Goal: Task Accomplishment & Management: Manage account settings

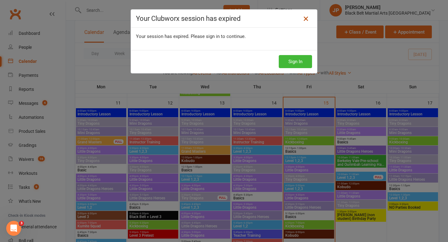
click at [307, 18] on icon at bounding box center [305, 18] width 7 height 7
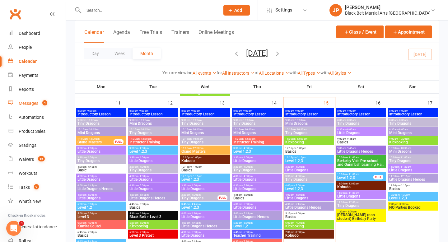
click at [27, 105] on div "Messages" at bounding box center [29, 103] width 20 height 5
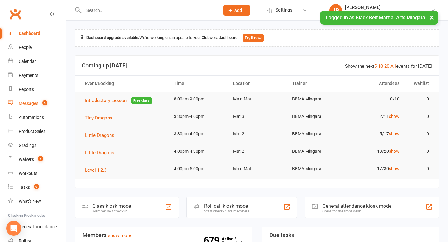
click at [37, 103] on div "Messages" at bounding box center [29, 103] width 20 height 5
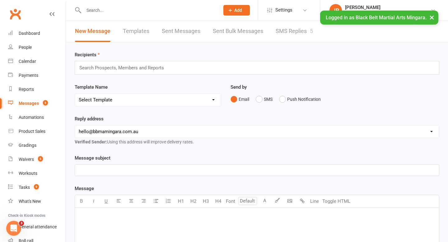
click at [290, 35] on link "SMS Replies 5" at bounding box center [294, 31] width 37 height 21
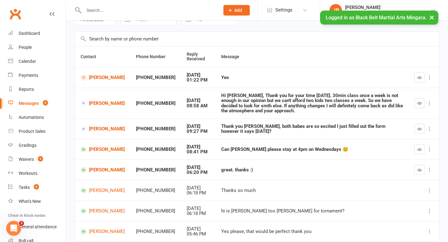
scroll to position [35, 0]
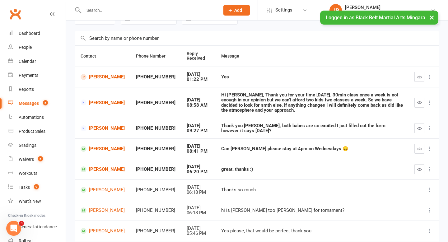
click at [433, 20] on button "×" at bounding box center [431, 17] width 11 height 13
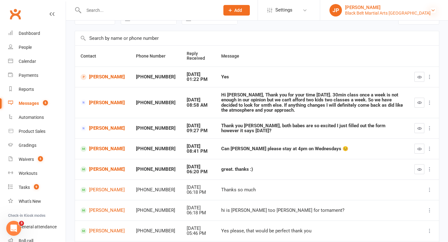
click at [431, 8] on icon at bounding box center [433, 10] width 5 height 5
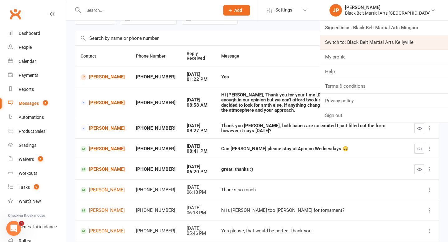
click at [407, 40] on link "Switch to: Black Belt Martial Arts Kellyville" at bounding box center [384, 42] width 128 height 14
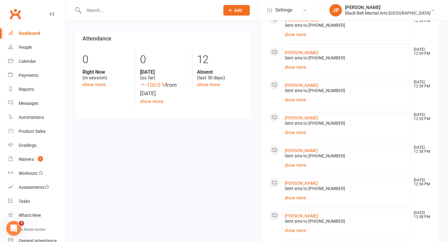
scroll to position [276, 0]
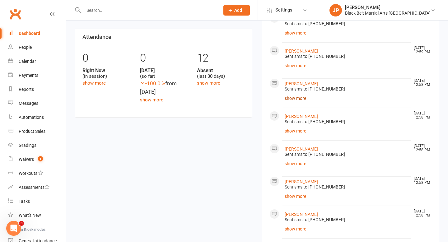
click at [288, 98] on link "show more" at bounding box center [347, 98] width 124 height 9
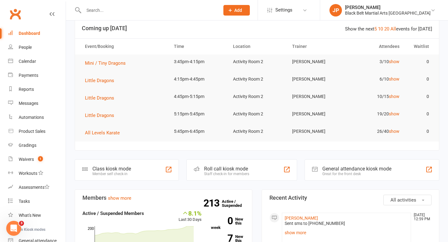
scroll to position [0, 0]
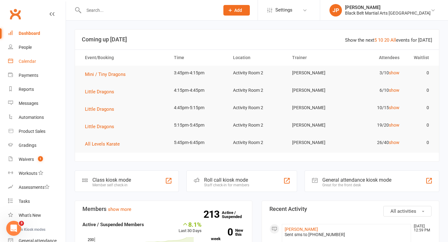
click at [32, 64] on link "Calendar" at bounding box center [37, 61] width 58 height 14
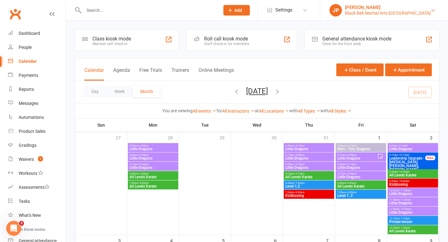
click at [388, 5] on div "[PERSON_NAME]" at bounding box center [388, 8] width 86 height 6
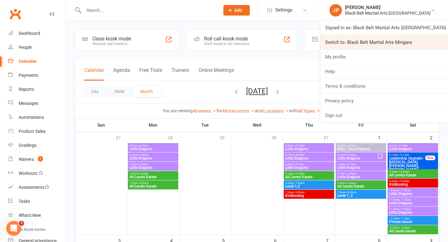
click at [399, 42] on link "Switch to: Black Belt Martial Arts Mingara" at bounding box center [384, 42] width 128 height 14
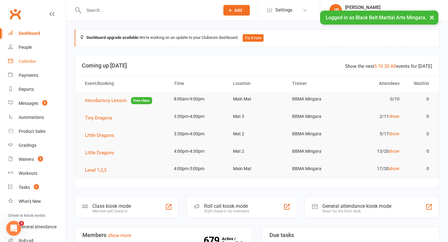
click at [32, 62] on div "Calendar" at bounding box center [27, 61] width 17 height 5
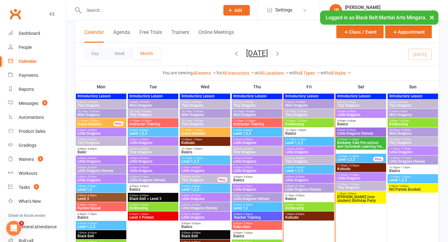
scroll to position [508, 0]
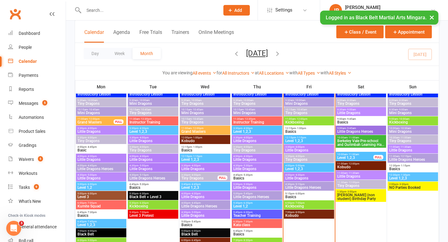
click at [298, 129] on span "- 1:00pm" at bounding box center [301, 128] width 10 height 3
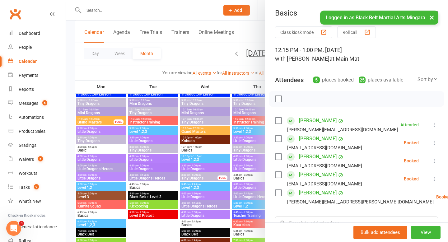
scroll to position [22, 0]
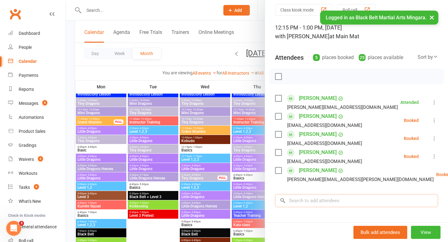
click at [322, 197] on input "search" at bounding box center [356, 200] width 163 height 13
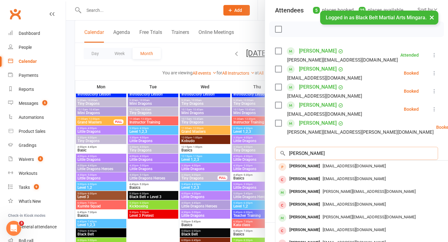
scroll to position [70, 0]
type input "lisa j"
click at [303, 191] on div "Lisa James" at bounding box center [305, 191] width 36 height 9
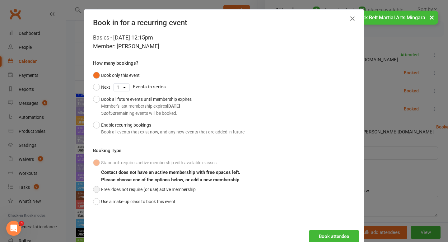
click at [190, 190] on button "Free: does not require (or use) active membership" at bounding box center [144, 190] width 103 height 12
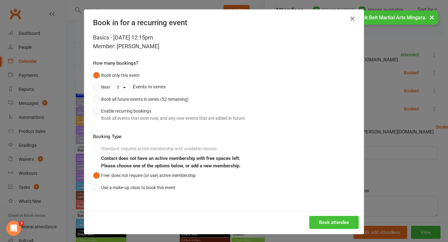
click at [329, 219] on button "Book attendee" at bounding box center [333, 222] width 49 height 13
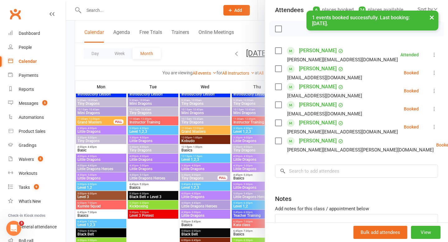
click at [434, 127] on icon at bounding box center [434, 127] width 6 height 6
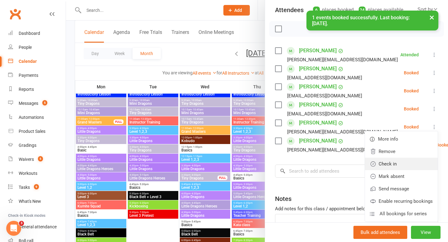
click at [396, 163] on link "Check in" at bounding box center [401, 164] width 73 height 12
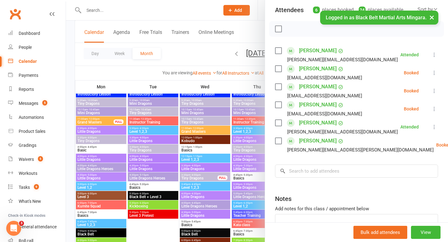
click at [206, 49] on div at bounding box center [257, 121] width 382 height 242
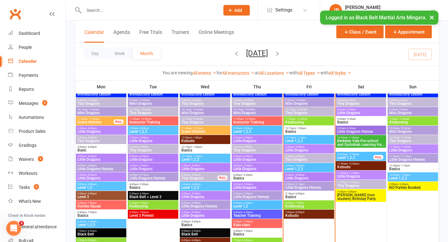
click at [305, 136] on span "- 1:15pm" at bounding box center [301, 137] width 10 height 3
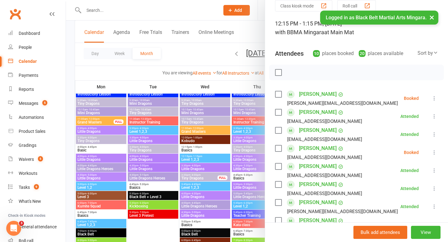
scroll to position [0, 0]
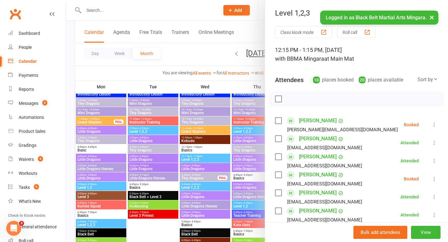
click at [249, 32] on div at bounding box center [257, 121] width 382 height 242
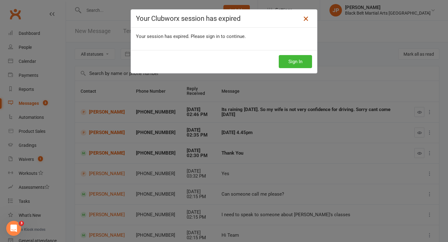
click at [305, 19] on icon at bounding box center [305, 18] width 7 height 7
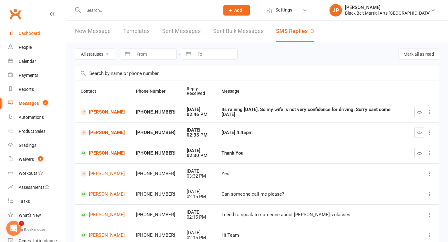
click at [40, 32] on link "Dashboard" at bounding box center [37, 33] width 58 height 14
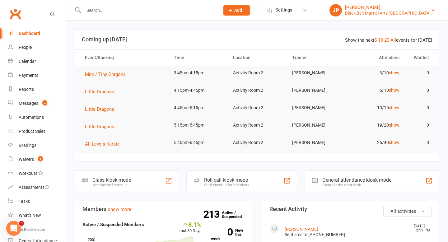
click at [402, 14] on div "Black Belt Martial Arts [GEOGRAPHIC_DATA]" at bounding box center [388, 13] width 86 height 6
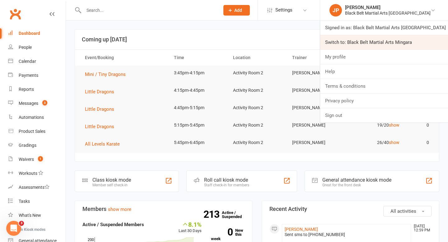
click at [385, 46] on link "Switch to: Black Belt Martial Arts Mingara" at bounding box center [384, 42] width 128 height 14
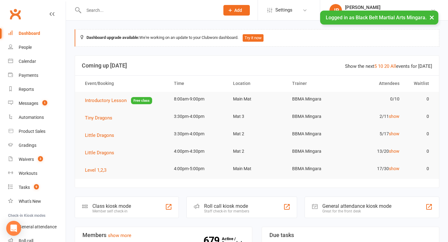
click at [135, 12] on input "text" at bounding box center [148, 10] width 133 height 9
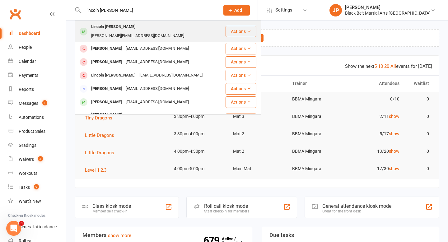
type input "lincoln [PERSON_NAME]"
click at [104, 25] on div "Lincoln [PERSON_NAME]" at bounding box center [113, 26] width 48 height 9
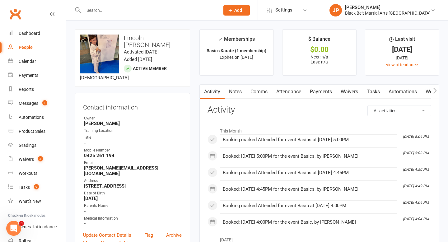
click at [173, 11] on input "text" at bounding box center [148, 10] width 133 height 9
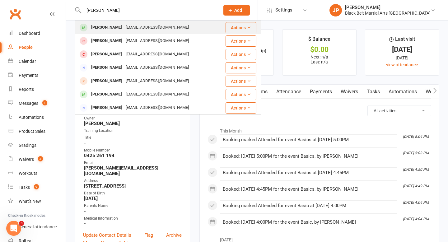
type input "[PERSON_NAME]"
click at [99, 30] on div "[PERSON_NAME]" at bounding box center [106, 27] width 35 height 9
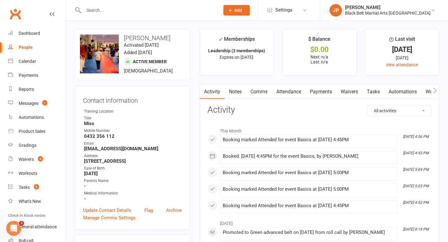
click at [99, 7] on input "text" at bounding box center [148, 10] width 133 height 9
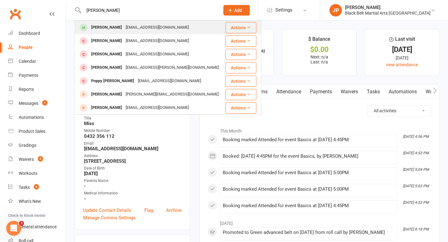
type input "jacob vella"
click at [100, 29] on div "Jacob Vella" at bounding box center [106, 27] width 35 height 9
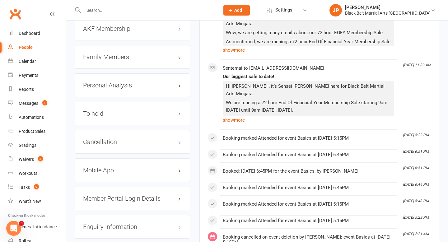
scroll to position [711, 0]
click at [180, 55] on h3 "Family Members" at bounding box center [132, 57] width 99 height 7
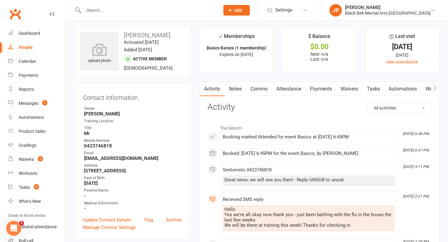
scroll to position [0, 0]
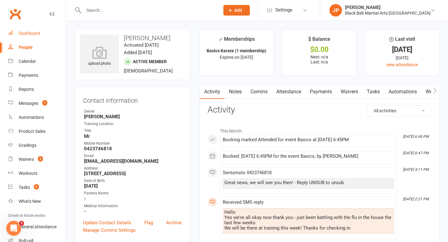
click at [37, 34] on div "Dashboard" at bounding box center [29, 33] width 21 height 5
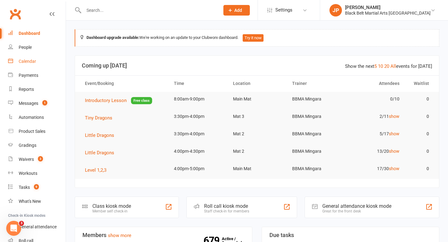
click at [26, 63] on div "Calendar" at bounding box center [27, 61] width 17 height 5
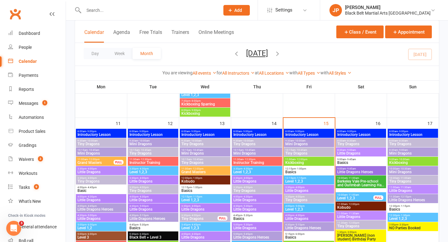
scroll to position [487, 0]
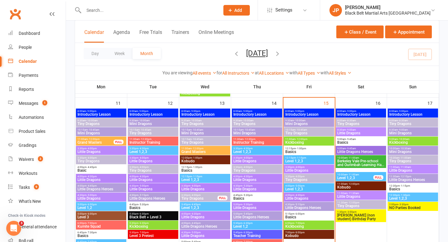
click at [300, 121] on span "- 10:00am" at bounding box center [300, 120] width 12 height 3
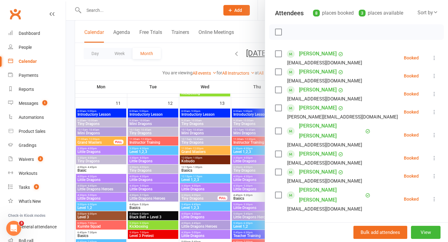
scroll to position [67, 0]
click at [436, 59] on icon at bounding box center [434, 57] width 6 height 6
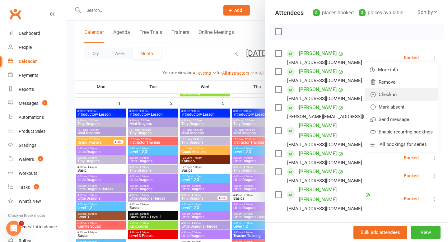
click at [407, 93] on link "Check in" at bounding box center [401, 94] width 73 height 12
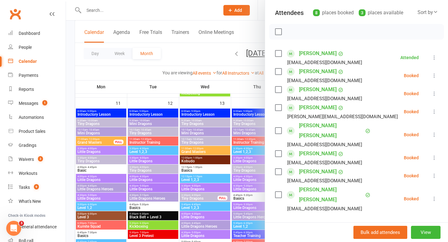
click at [434, 75] on icon at bounding box center [434, 76] width 6 height 6
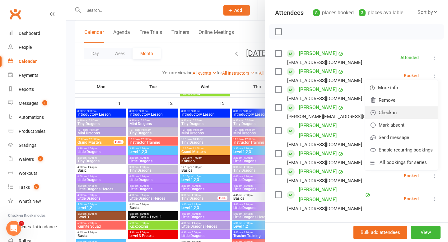
click at [400, 114] on link "Check in" at bounding box center [401, 112] width 73 height 12
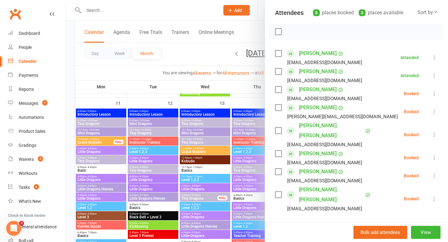
click at [434, 94] on icon at bounding box center [434, 94] width 6 height 6
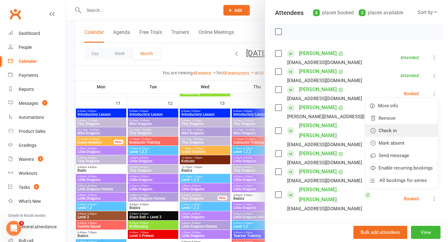
click at [405, 127] on link "Check in" at bounding box center [401, 130] width 73 height 12
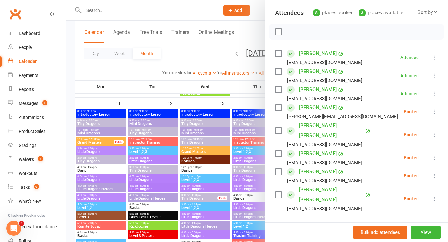
click at [433, 112] on icon at bounding box center [434, 112] width 6 height 6
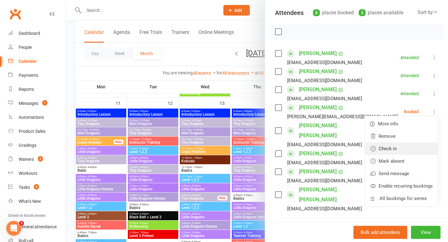
click at [404, 147] on link "Check in" at bounding box center [401, 149] width 73 height 12
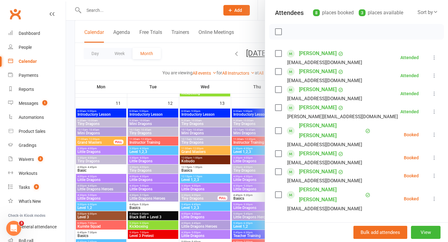
click at [434, 132] on icon at bounding box center [434, 135] width 6 height 6
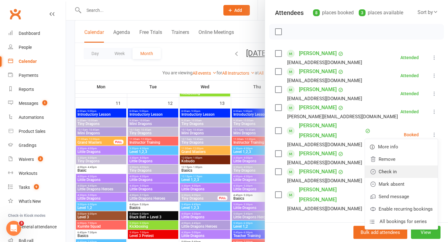
click at [411, 166] on link "Check in" at bounding box center [401, 172] width 73 height 12
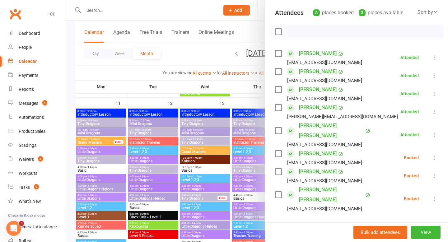
click at [434, 155] on icon at bounding box center [434, 158] width 6 height 6
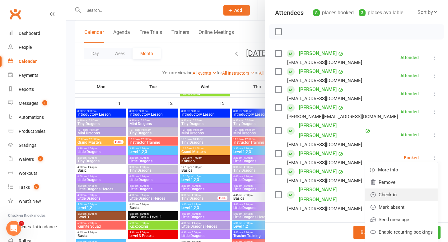
click at [409, 189] on link "Check in" at bounding box center [401, 195] width 73 height 12
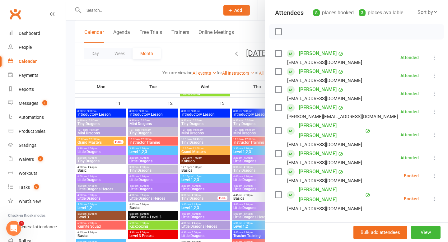
click at [434, 173] on icon at bounding box center [434, 176] width 6 height 6
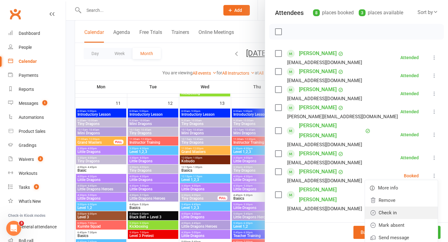
click at [399, 207] on link "Check in" at bounding box center [401, 213] width 73 height 12
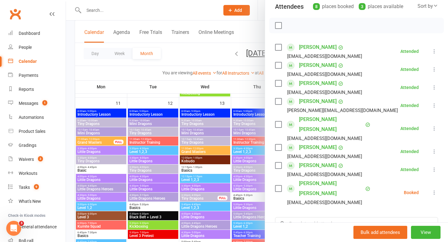
scroll to position [75, 0]
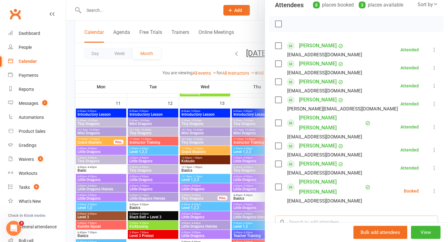
click at [363, 216] on input "search" at bounding box center [356, 222] width 163 height 13
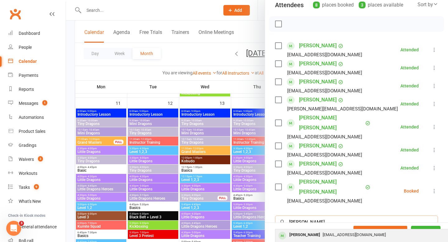
type input "riley spink"
click at [293, 231] on div "Riley Spink" at bounding box center [305, 235] width 36 height 9
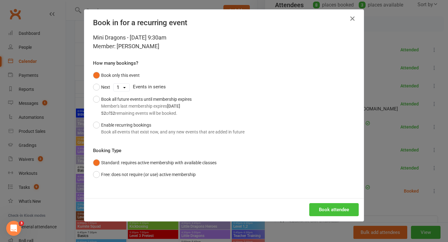
click at [327, 207] on button "Book attendee" at bounding box center [333, 209] width 49 height 13
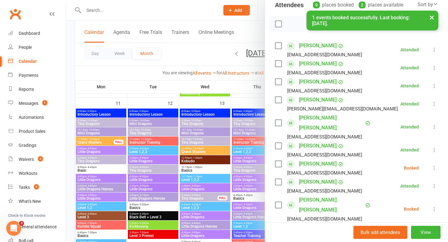
click at [434, 165] on icon at bounding box center [434, 168] width 6 height 6
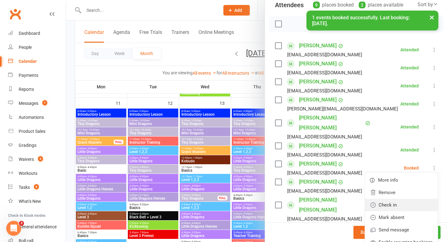
click at [398, 199] on link "Check in" at bounding box center [401, 205] width 73 height 12
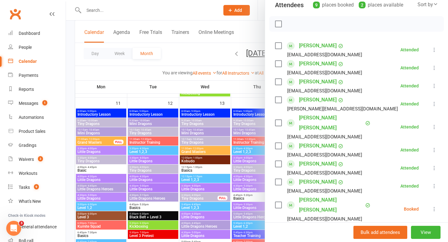
click at [194, 54] on div at bounding box center [257, 121] width 382 height 242
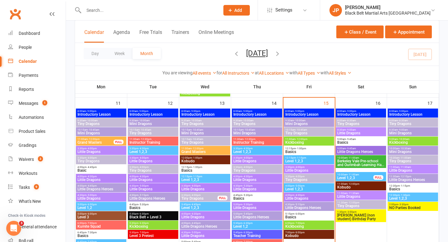
click at [307, 132] on span "Tiny Dragons" at bounding box center [309, 133] width 48 height 4
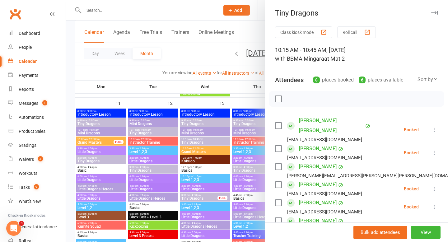
click at [183, 52] on div at bounding box center [257, 121] width 382 height 242
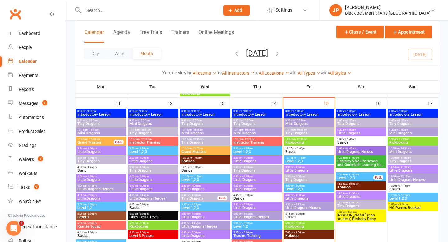
click at [293, 122] on span "Mini Dragons" at bounding box center [309, 124] width 48 height 4
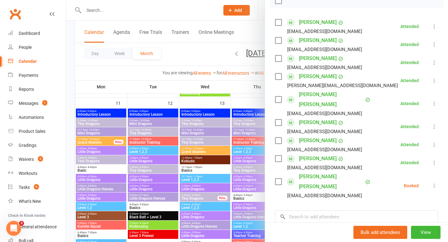
scroll to position [100, 0]
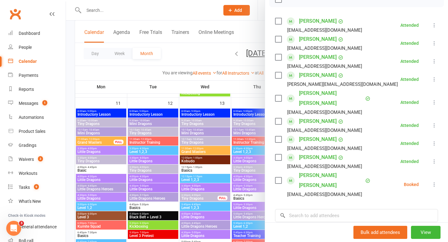
click at [436, 181] on icon at bounding box center [434, 184] width 6 height 6
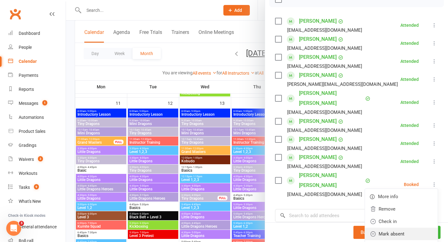
click at [403, 228] on link "Mark absent" at bounding box center [401, 234] width 73 height 12
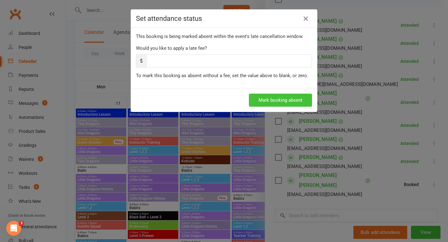
click at [280, 99] on button "Mark booking absent" at bounding box center [280, 100] width 63 height 13
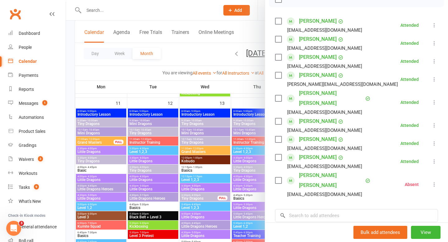
click at [199, 47] on div at bounding box center [257, 121] width 382 height 242
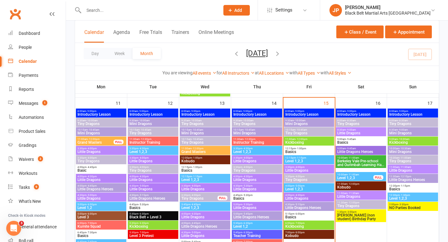
click at [308, 132] on span "Tiny Dragons" at bounding box center [309, 133] width 48 height 4
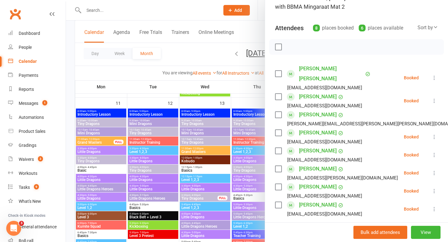
scroll to position [53, 0]
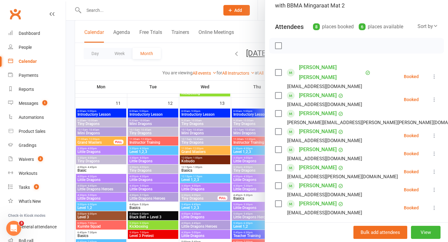
click at [434, 73] on icon at bounding box center [434, 76] width 6 height 6
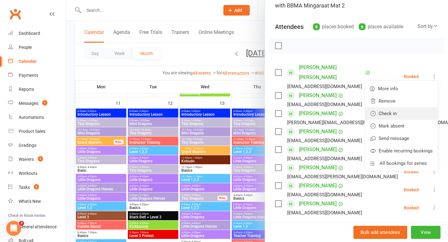
click at [403, 107] on link "Check in" at bounding box center [401, 113] width 73 height 12
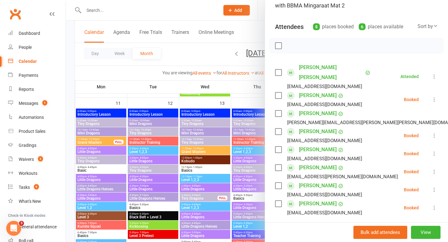
click at [435, 96] on icon at bounding box center [434, 99] width 6 height 6
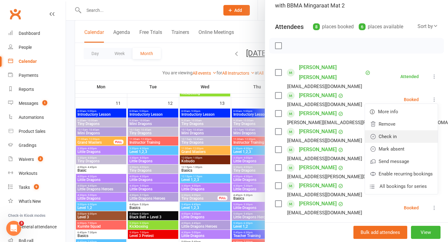
click at [395, 130] on link "Check in" at bounding box center [401, 136] width 73 height 12
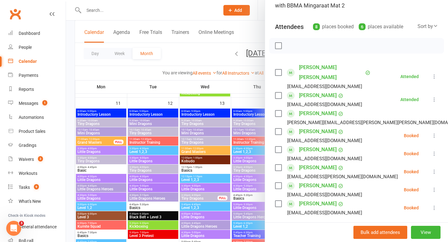
click at [433, 133] on icon at bounding box center [434, 136] width 6 height 6
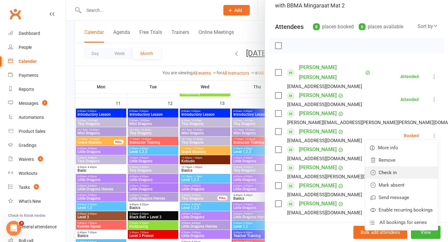
click at [404, 166] on link "Check in" at bounding box center [401, 172] width 73 height 12
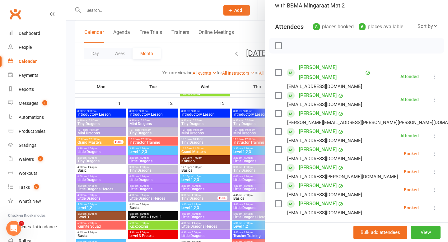
click at [433, 151] on icon at bounding box center [434, 154] width 6 height 6
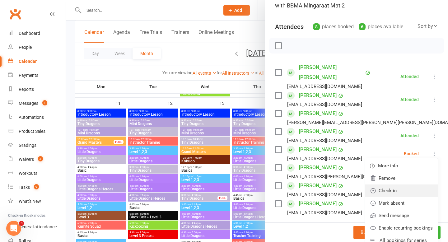
click at [398, 185] on link "Check in" at bounding box center [401, 191] width 73 height 12
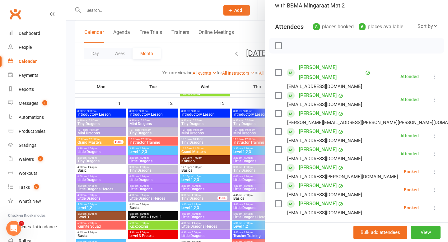
click at [435, 169] on icon at bounding box center [434, 172] width 6 height 6
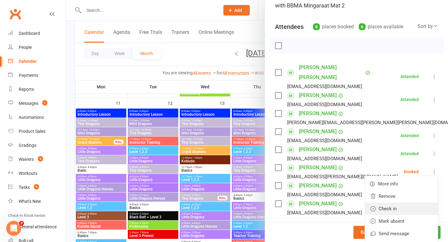
click at [403, 203] on link "Check in" at bounding box center [401, 209] width 73 height 12
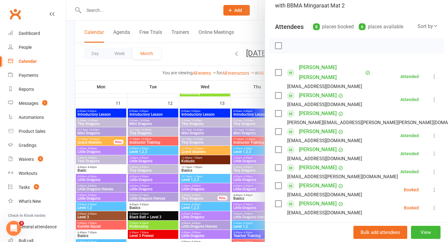
click at [435, 187] on icon at bounding box center [434, 190] width 6 height 6
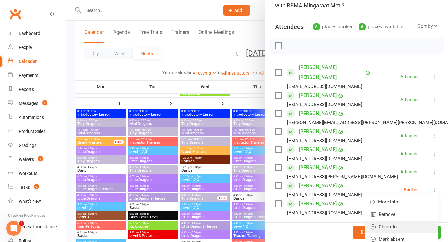
click at [397, 221] on link "Check in" at bounding box center [401, 227] width 73 height 12
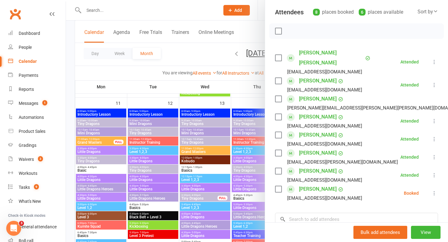
scroll to position [69, 0]
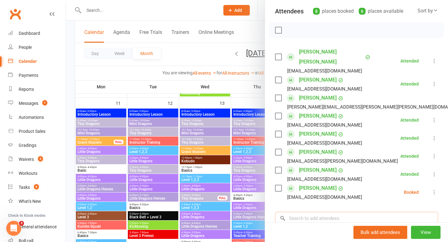
click at [352, 212] on input "search" at bounding box center [356, 218] width 163 height 13
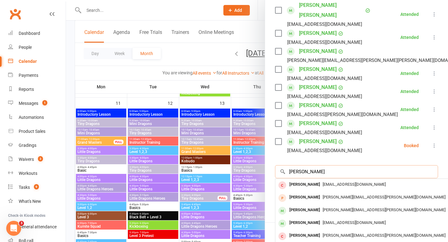
scroll to position [123, 0]
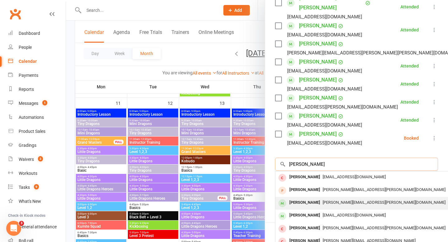
type input "joey pack"
click at [306, 198] on div "[PERSON_NAME]" at bounding box center [305, 202] width 36 height 9
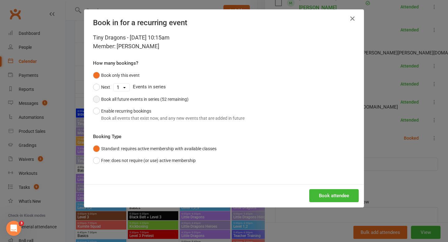
click at [171, 99] on div "Book all future events in series (52 remaining)" at bounding box center [144, 99] width 87 height 7
click at [331, 192] on button "Book attendee" at bounding box center [333, 195] width 49 height 13
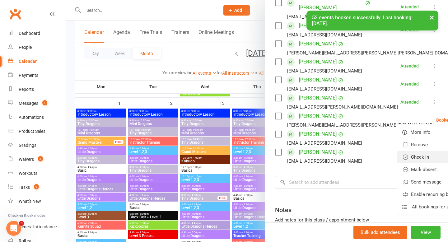
click at [397, 151] on link "Check in" at bounding box center [433, 157] width 73 height 12
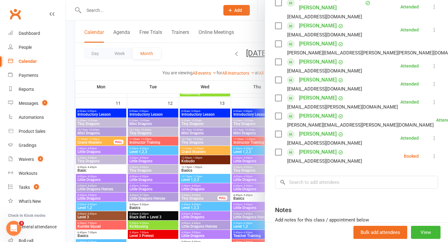
click at [204, 52] on div at bounding box center [257, 121] width 382 height 242
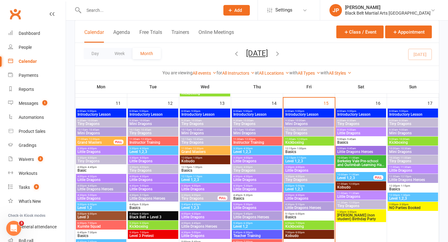
click at [299, 142] on span "Kickboxing" at bounding box center [309, 143] width 48 height 4
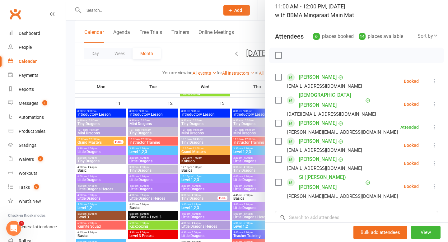
scroll to position [44, 0]
click at [204, 54] on div at bounding box center [257, 121] width 382 height 242
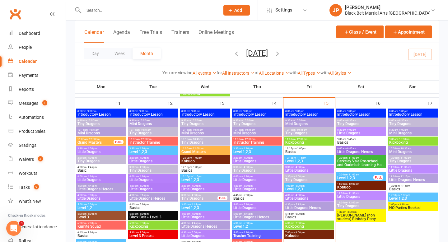
click at [301, 150] on span "Basics" at bounding box center [309, 152] width 48 height 4
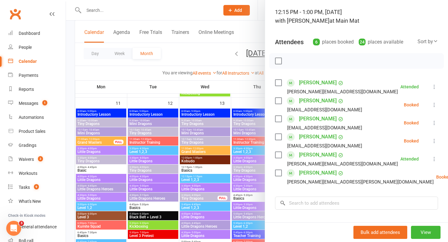
scroll to position [40, 0]
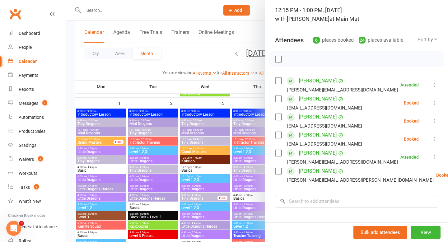
click at [216, 59] on div at bounding box center [257, 121] width 382 height 242
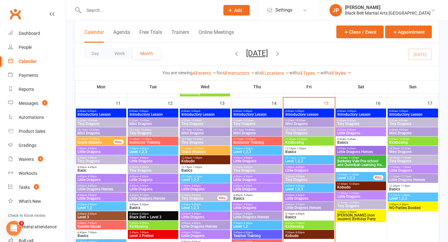
click at [298, 151] on span "Basics" at bounding box center [309, 152] width 48 height 4
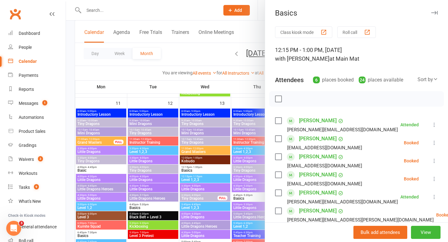
click at [201, 53] on div at bounding box center [257, 121] width 382 height 242
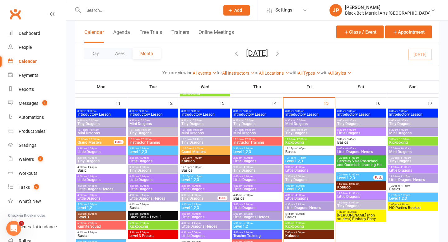
click at [305, 157] on span "- 1:15pm" at bounding box center [301, 158] width 10 height 3
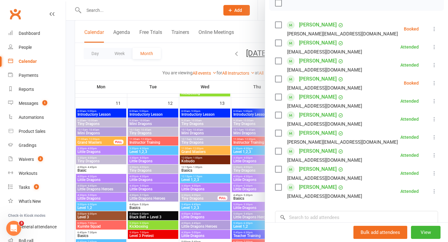
scroll to position [96, 0]
click at [191, 53] on div at bounding box center [257, 121] width 382 height 242
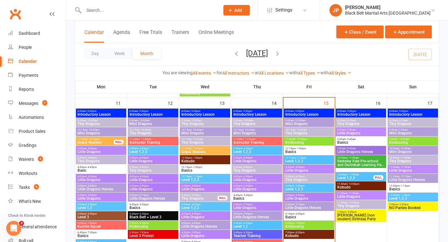
click at [188, 56] on div "Day Week Month August 2025 August 2025 Sun Mon Tue Wed Thu Fri Sat 27 28 29 30 …" at bounding box center [257, 54] width 364 height 23
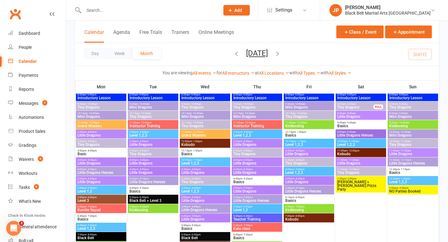
scroll to position [731, 0]
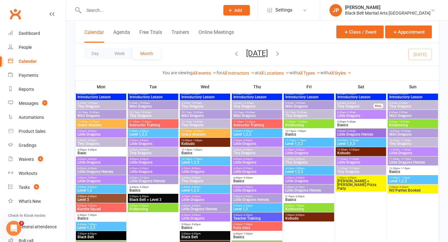
click at [149, 133] on span "Level 1,2,3" at bounding box center [153, 135] width 48 height 4
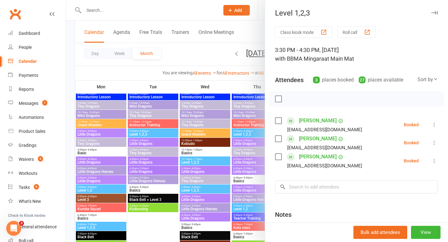
click at [180, 53] on div at bounding box center [257, 121] width 382 height 242
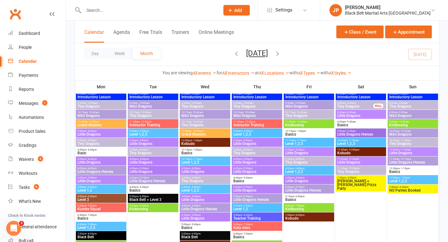
click at [153, 162] on span "Little Dragons" at bounding box center [153, 163] width 48 height 4
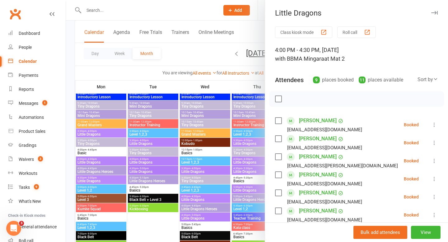
click at [149, 188] on div at bounding box center [257, 121] width 382 height 242
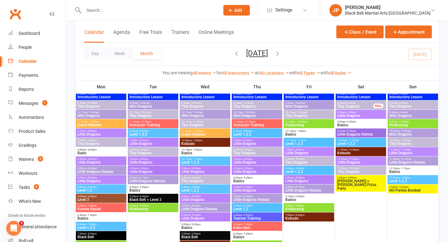
click at [149, 189] on span "Basics" at bounding box center [153, 191] width 48 height 4
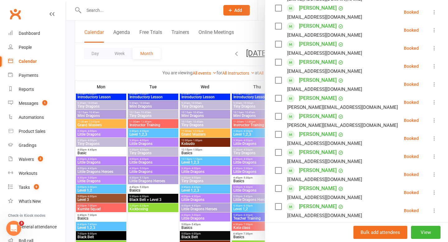
scroll to position [185, 0]
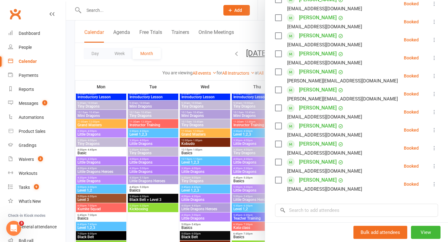
click at [153, 221] on div at bounding box center [257, 121] width 382 height 242
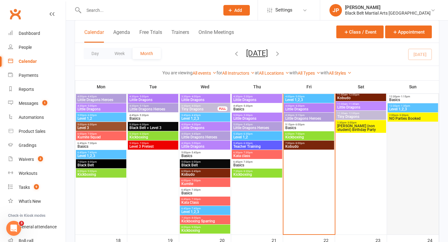
scroll to position [550, 0]
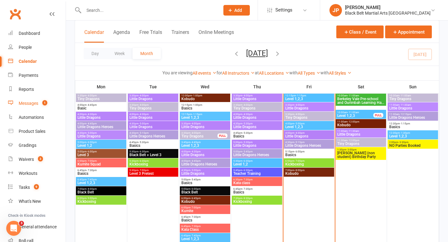
click at [36, 104] on div "Messages" at bounding box center [29, 103] width 20 height 5
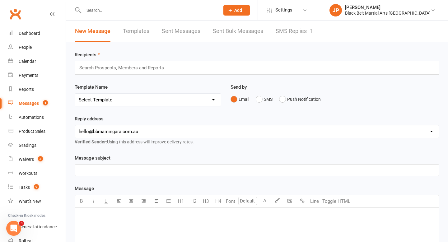
click at [294, 31] on link "SMS Replies 1" at bounding box center [294, 31] width 37 height 21
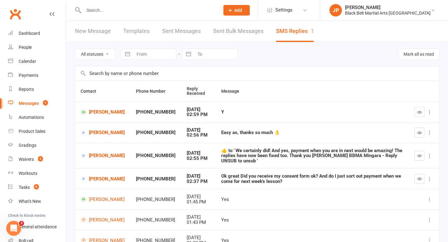
click at [91, 37] on link "New Message" at bounding box center [93, 31] width 36 height 21
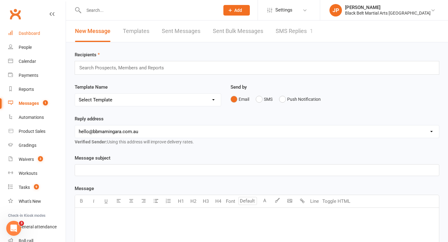
click at [25, 35] on div "Dashboard" at bounding box center [29, 33] width 21 height 5
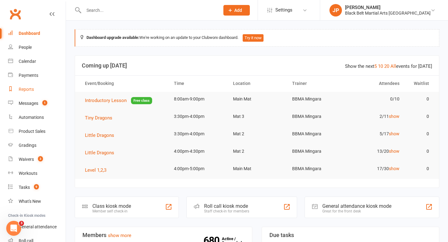
click at [26, 91] on div "Reports" at bounding box center [26, 89] width 15 height 5
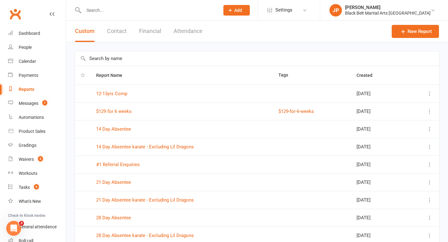
click at [109, 58] on input "text" at bounding box center [257, 58] width 364 height 14
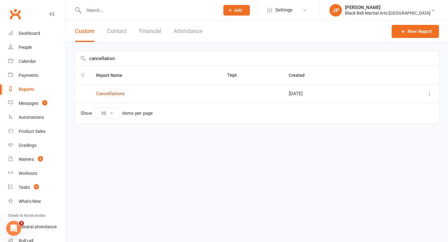
type input "cancellation"
click at [117, 92] on link "Cancellations" at bounding box center [110, 94] width 29 height 6
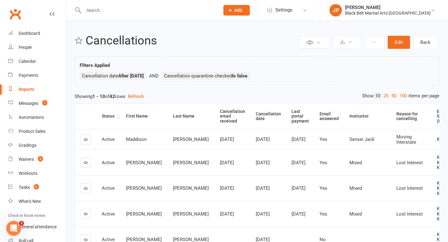
click at [118, 118] on th "Status" at bounding box center [108, 117] width 24 height 26
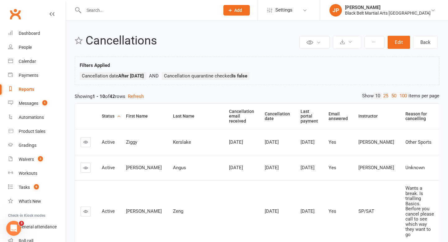
click at [118, 118] on th "Status" at bounding box center [108, 117] width 24 height 26
click at [118, 116] on th "Status" at bounding box center [108, 117] width 24 height 26
click at [17, 34] on link "Dashboard" at bounding box center [37, 33] width 58 height 14
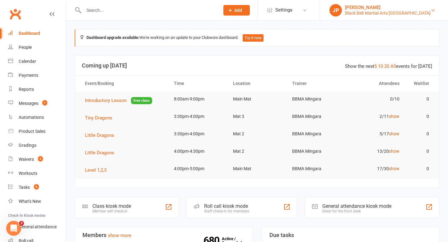
click at [392, 11] on div "Black Belt Martial Arts [GEOGRAPHIC_DATA]" at bounding box center [388, 13] width 86 height 6
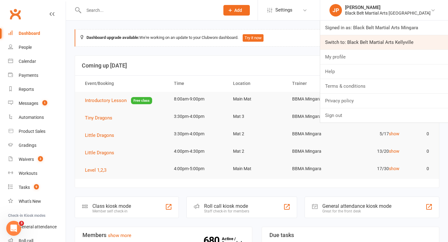
click at [364, 43] on link "Switch to: Black Belt Martial Arts Kellyville" at bounding box center [384, 42] width 128 height 14
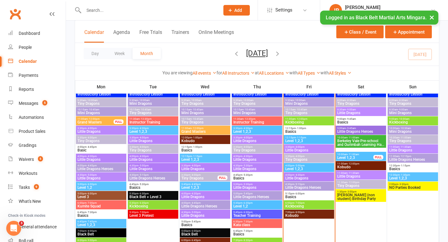
scroll to position [508, 0]
click at [432, 18] on button "×" at bounding box center [431, 17] width 11 height 13
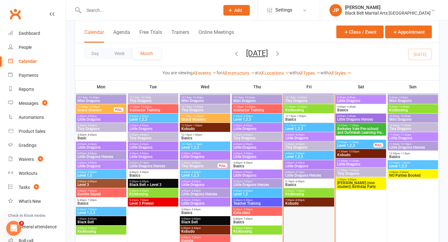
scroll to position [519, 0]
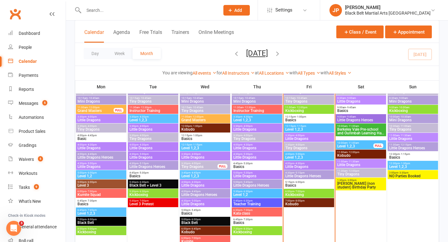
click at [252, 129] on span "Little Dragons" at bounding box center [257, 130] width 48 height 4
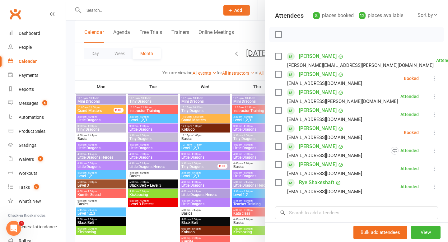
scroll to position [67, 0]
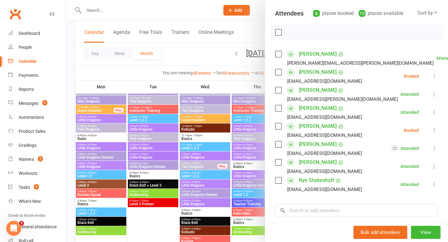
click at [435, 129] on icon at bounding box center [434, 130] width 6 height 6
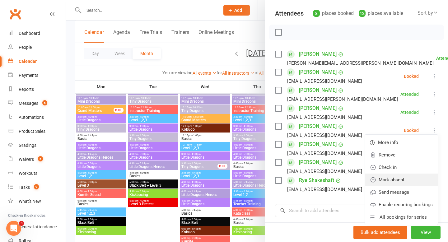
click at [399, 178] on link "Mark absent" at bounding box center [401, 180] width 73 height 12
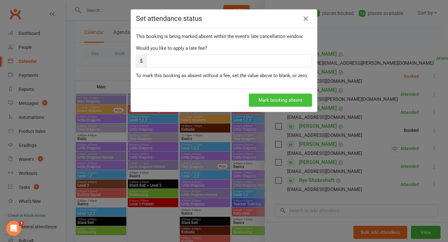
click at [279, 97] on button "Mark booking absent" at bounding box center [280, 100] width 63 height 13
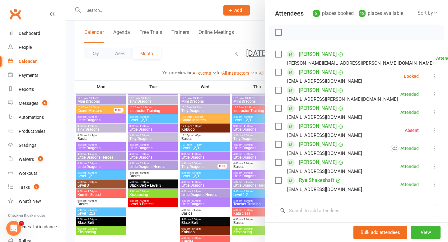
click at [205, 51] on div at bounding box center [257, 121] width 382 height 242
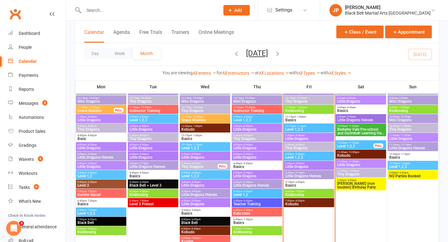
click at [251, 129] on span "Little Dragons" at bounding box center [257, 130] width 48 height 4
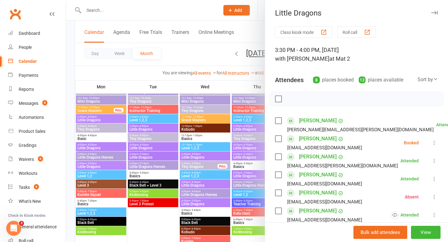
click at [196, 49] on div at bounding box center [257, 121] width 382 height 242
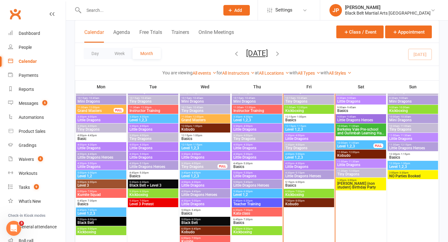
click at [244, 148] on span "Little Dragons" at bounding box center [257, 148] width 48 height 4
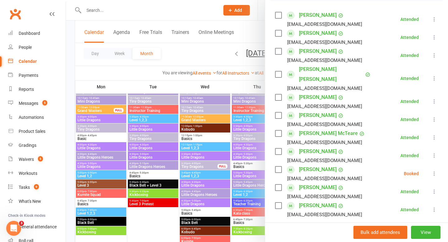
scroll to position [105, 0]
click at [432, 171] on icon at bounding box center [434, 174] width 6 height 6
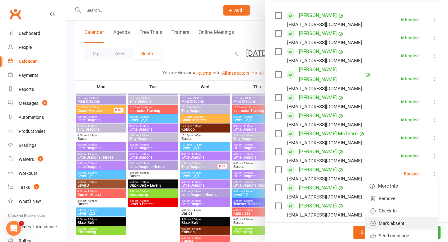
click at [391, 217] on link "Mark absent" at bounding box center [401, 223] width 73 height 12
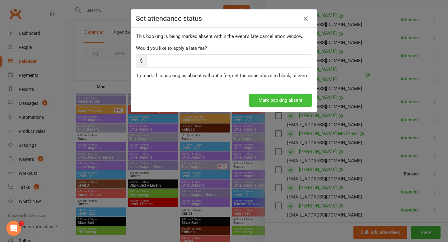
click at [280, 103] on button "Mark booking absent" at bounding box center [280, 100] width 63 height 13
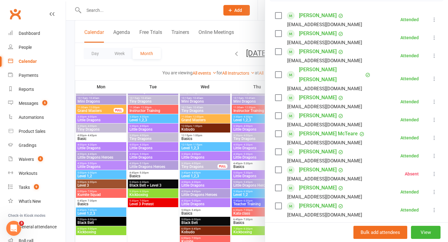
click at [187, 51] on div at bounding box center [257, 121] width 382 height 242
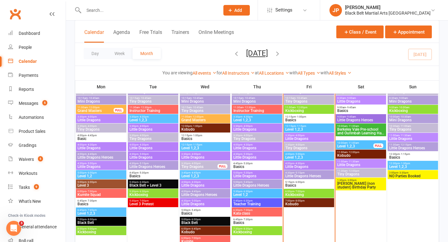
click at [247, 156] on span "Little Dragons" at bounding box center [257, 158] width 48 height 4
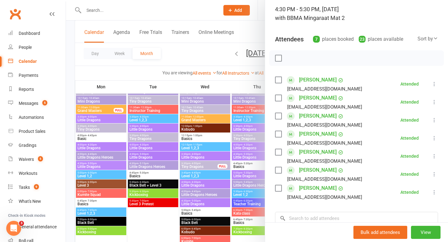
scroll to position [46, 0]
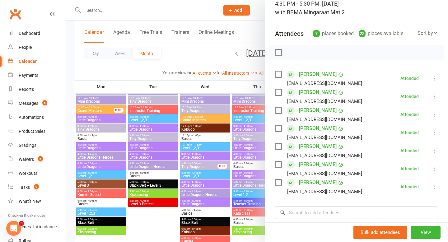
click at [206, 47] on div at bounding box center [257, 121] width 382 height 242
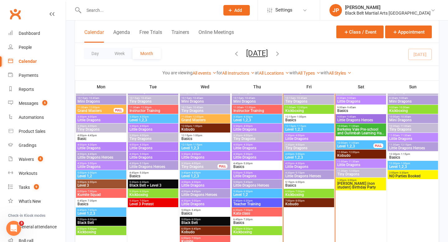
click at [246, 173] on span "- 5:30pm" at bounding box center [247, 172] width 10 height 3
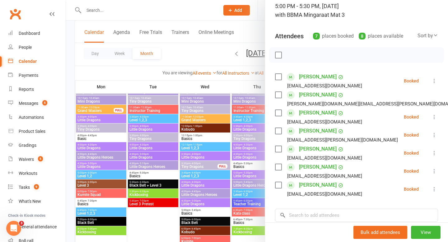
scroll to position [44, 0]
click at [207, 53] on div at bounding box center [257, 121] width 382 height 242
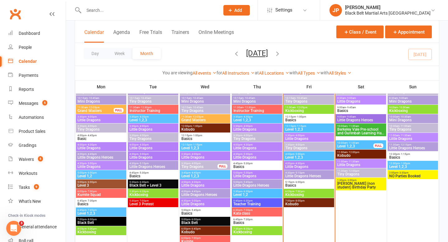
click at [245, 176] on span "Little Dragons" at bounding box center [257, 176] width 48 height 4
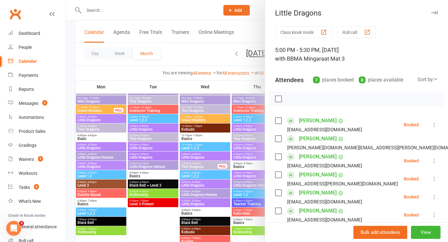
click at [434, 123] on icon at bounding box center [434, 125] width 6 height 6
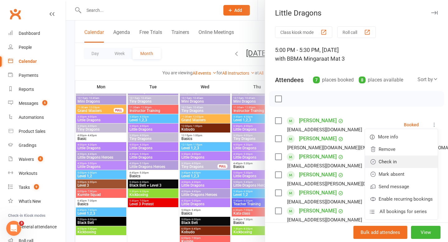
click at [391, 157] on link "Check in" at bounding box center [401, 162] width 73 height 12
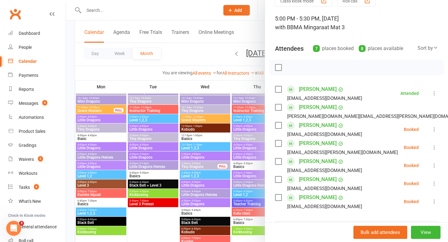
scroll to position [32, 0]
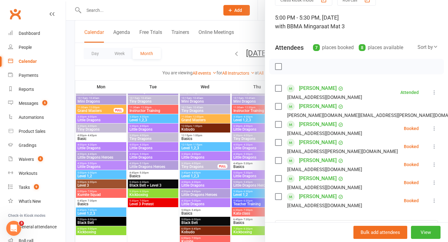
click at [435, 148] on icon at bounding box center [434, 146] width 6 height 6
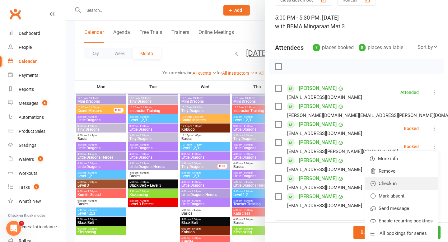
click at [400, 182] on link "Check in" at bounding box center [401, 183] width 73 height 12
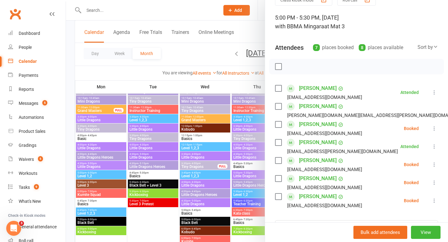
click at [433, 183] on icon at bounding box center [434, 183] width 6 height 6
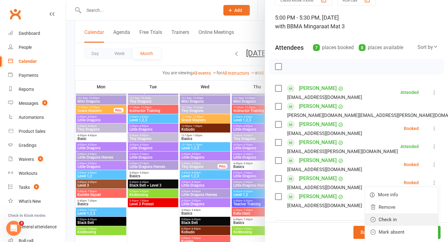
click at [402, 220] on link "Check in" at bounding box center [401, 219] width 73 height 12
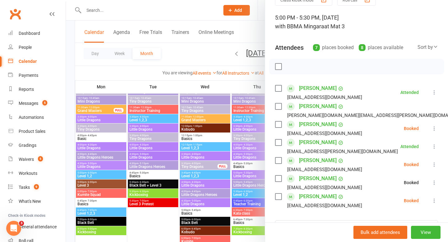
click at [437, 200] on icon at bounding box center [434, 201] width 6 height 6
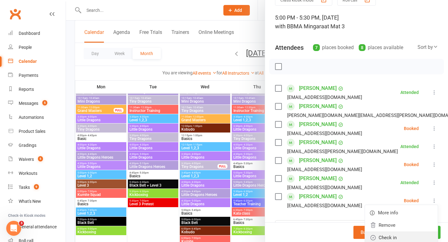
click at [393, 236] on link "Check in" at bounding box center [401, 238] width 73 height 12
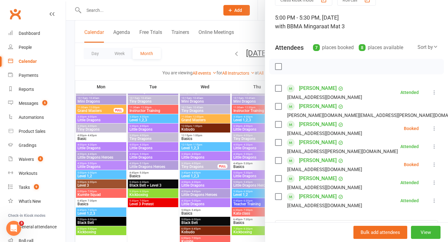
click at [435, 164] on icon at bounding box center [434, 165] width 6 height 6
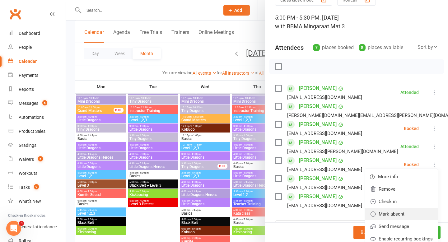
click at [405, 212] on link "Mark absent" at bounding box center [401, 214] width 73 height 12
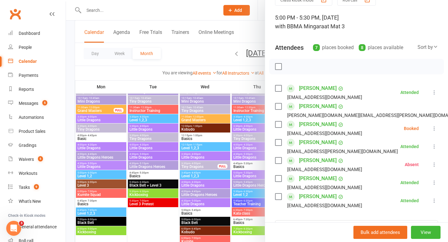
click at [435, 129] on icon at bounding box center [434, 128] width 6 height 6
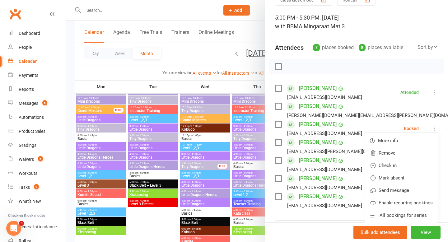
click at [378, 125] on li "Finn Johnston Ashleighjohnston@orsgroup.com.au Booked More info Remove Check in…" at bounding box center [356, 128] width 163 height 18
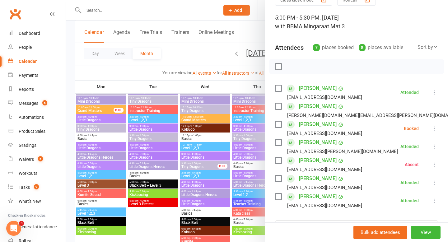
click at [197, 183] on div at bounding box center [257, 121] width 382 height 242
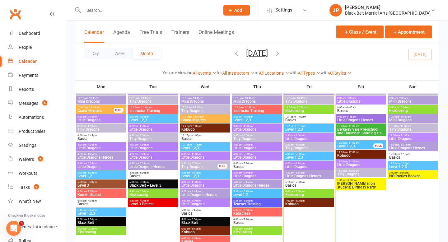
click at [198, 204] on span "Little Dragons" at bounding box center [205, 204] width 48 height 4
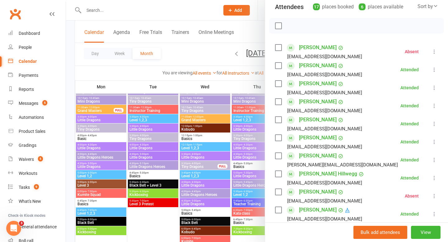
scroll to position [70, 0]
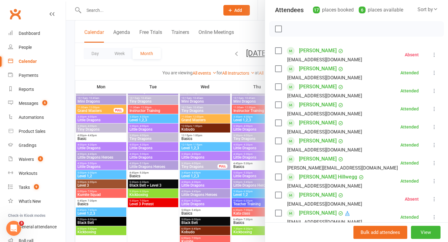
click at [148, 231] on div at bounding box center [257, 121] width 382 height 242
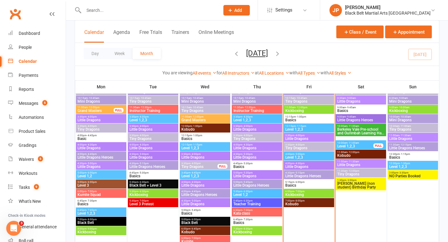
click at [250, 173] on span "- 5:30pm" at bounding box center [247, 172] width 10 height 3
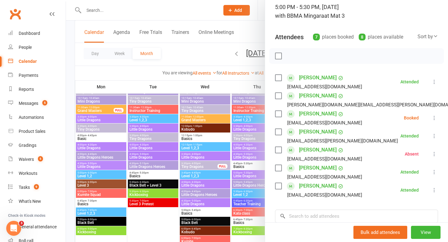
scroll to position [45, 0]
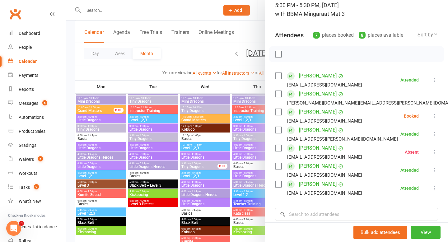
click at [434, 116] on icon at bounding box center [434, 116] width 6 height 6
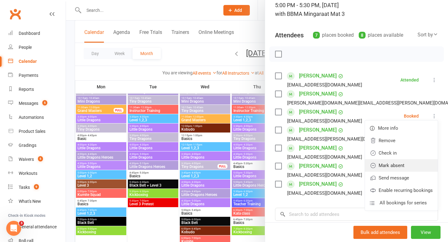
click at [393, 162] on link "Mark absent" at bounding box center [401, 165] width 73 height 12
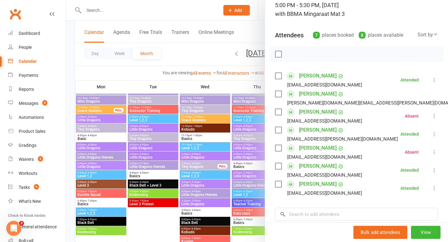
click at [197, 57] on div at bounding box center [257, 121] width 382 height 242
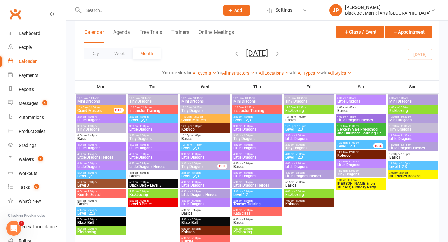
click at [249, 184] on span "Little Dragons Heroes" at bounding box center [257, 186] width 48 height 4
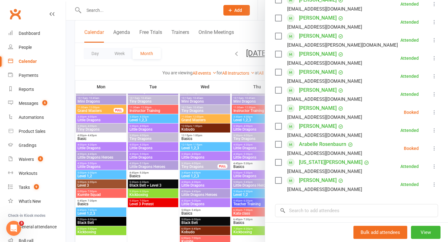
scroll to position [164, 0]
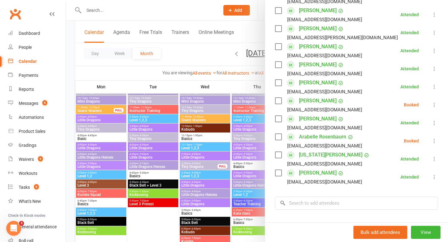
click at [434, 141] on icon at bounding box center [434, 141] width 6 height 6
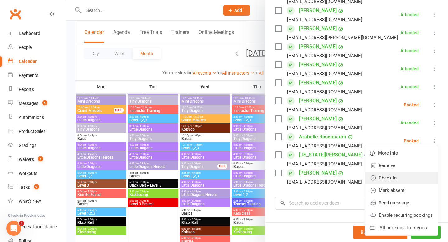
click at [399, 178] on link "Check in" at bounding box center [401, 178] width 73 height 12
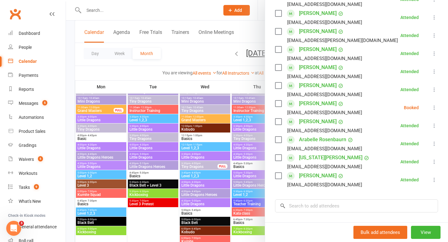
scroll to position [161, 0]
click at [435, 108] on icon at bounding box center [434, 108] width 6 height 6
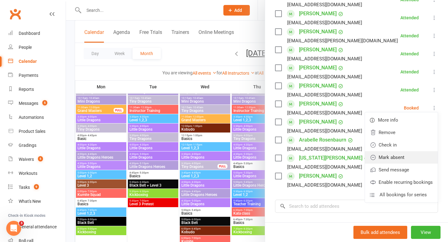
click at [394, 155] on link "Mark absent" at bounding box center [401, 157] width 73 height 12
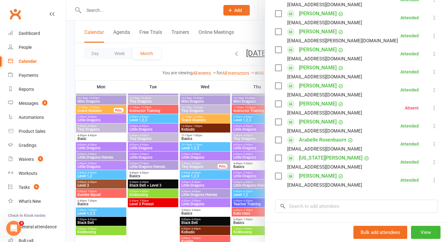
click at [205, 56] on div at bounding box center [257, 121] width 382 height 242
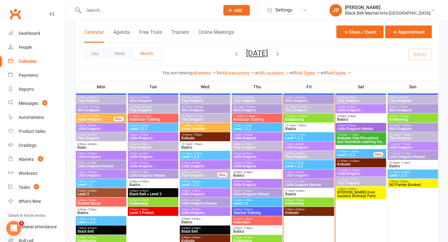
scroll to position [510, 0]
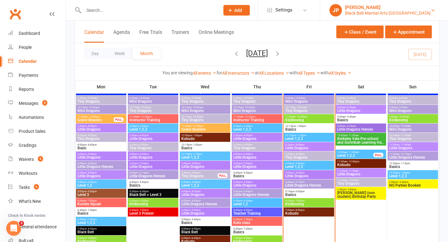
click at [396, 9] on div "[PERSON_NAME]" at bounding box center [388, 8] width 86 height 6
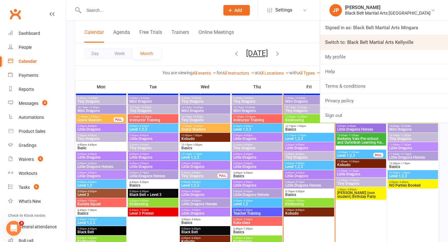
click at [399, 41] on link "Switch to: Black Belt Martial Arts Kellyville" at bounding box center [384, 42] width 128 height 14
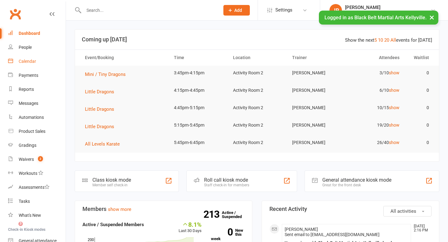
click at [26, 59] on link "Calendar" at bounding box center [37, 61] width 58 height 14
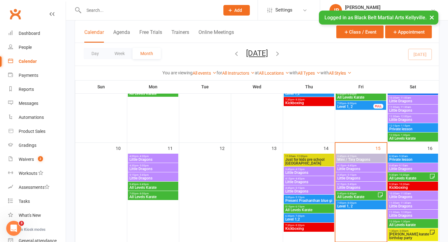
scroll to position [202, 0]
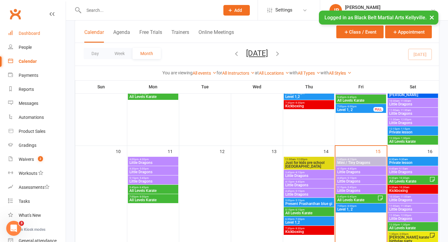
click at [25, 32] on div "Dashboard" at bounding box center [29, 33] width 21 height 5
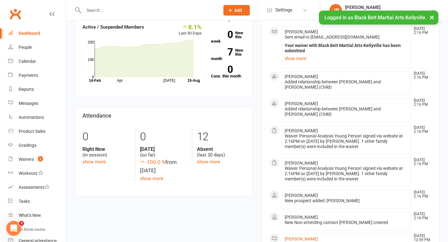
scroll to position [193, 0]
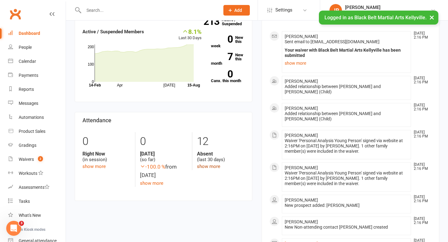
click at [209, 168] on link "show more" at bounding box center [208, 167] width 23 height 6
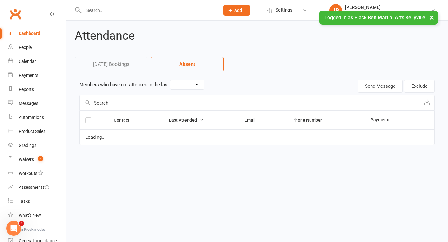
select select "30"
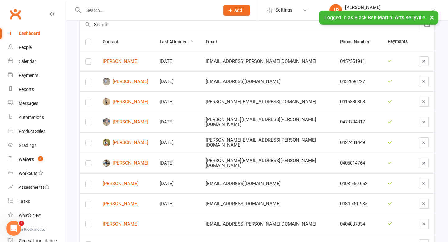
scroll to position [84, 0]
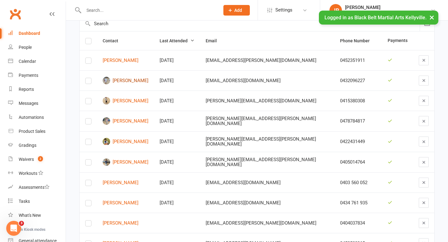
click at [141, 81] on link "Hania Imran" at bounding box center [126, 80] width 46 height 7
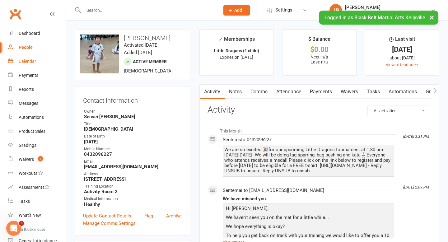
click at [32, 61] on div "Calendar" at bounding box center [27, 61] width 17 height 5
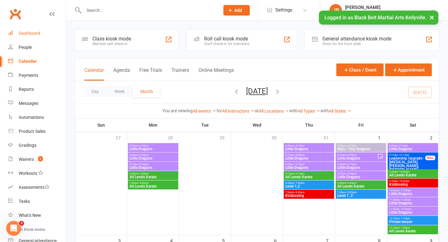
click at [29, 33] on div "Dashboard" at bounding box center [29, 33] width 21 height 5
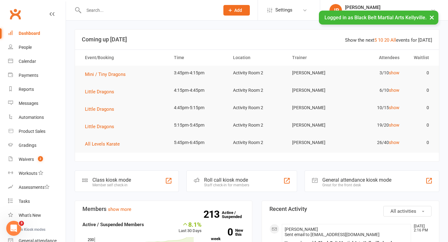
click at [29, 33] on div "Dashboard" at bounding box center [29, 33] width 21 height 5
click at [432, 18] on button "×" at bounding box center [431, 17] width 11 height 13
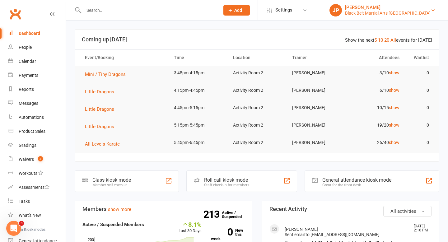
click at [396, 12] on div "Black Belt Martial Arts [GEOGRAPHIC_DATA]" at bounding box center [388, 13] width 86 height 6
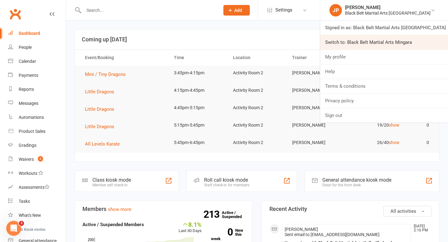
click at [396, 46] on link "Switch to: Black Belt Martial Arts Mingara" at bounding box center [384, 42] width 128 height 14
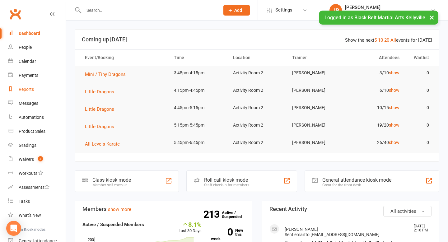
click at [29, 87] on div "Reports" at bounding box center [26, 89] width 15 height 5
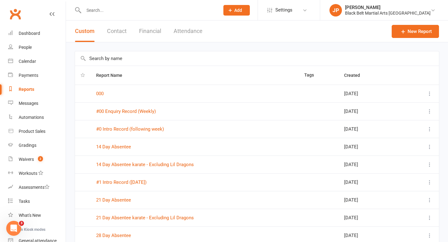
click at [109, 61] on input "text" at bounding box center [257, 58] width 364 height 14
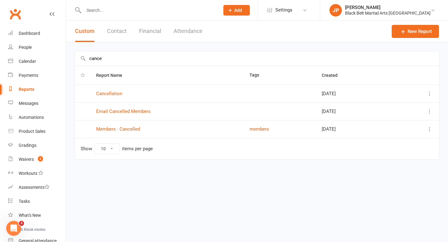
type input "cance"
click at [107, 96] on td "Cancellation" at bounding box center [167, 94] width 153 height 18
click at [109, 93] on link "Cancellation" at bounding box center [109, 94] width 26 height 6
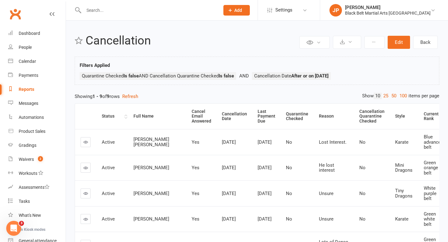
click at [126, 119] on th "Status" at bounding box center [112, 117] width 32 height 26
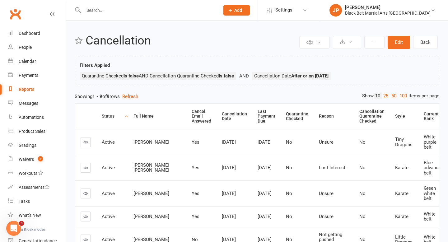
click at [126, 119] on th "Status" at bounding box center [112, 117] width 32 height 26
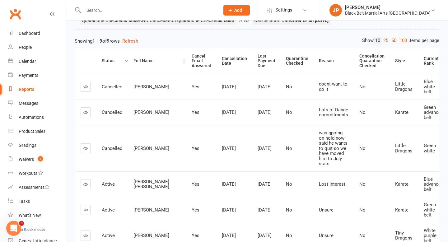
scroll to position [55, 0]
click at [25, 33] on div "Dashboard" at bounding box center [29, 33] width 21 height 5
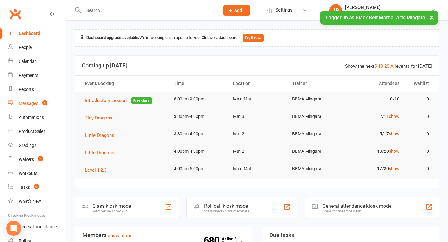
click at [35, 102] on div "Messages" at bounding box center [29, 103] width 20 height 5
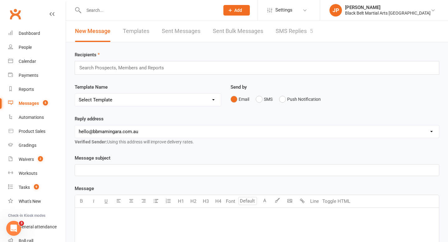
click at [294, 34] on link "SMS Replies 5" at bounding box center [294, 31] width 37 height 21
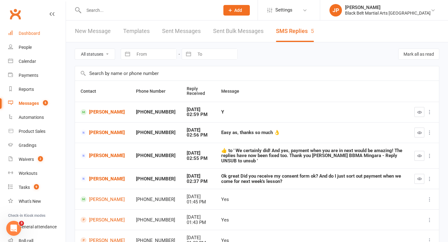
click at [35, 34] on div "Dashboard" at bounding box center [29, 33] width 21 height 5
